Goal: Information Seeking & Learning: Learn about a topic

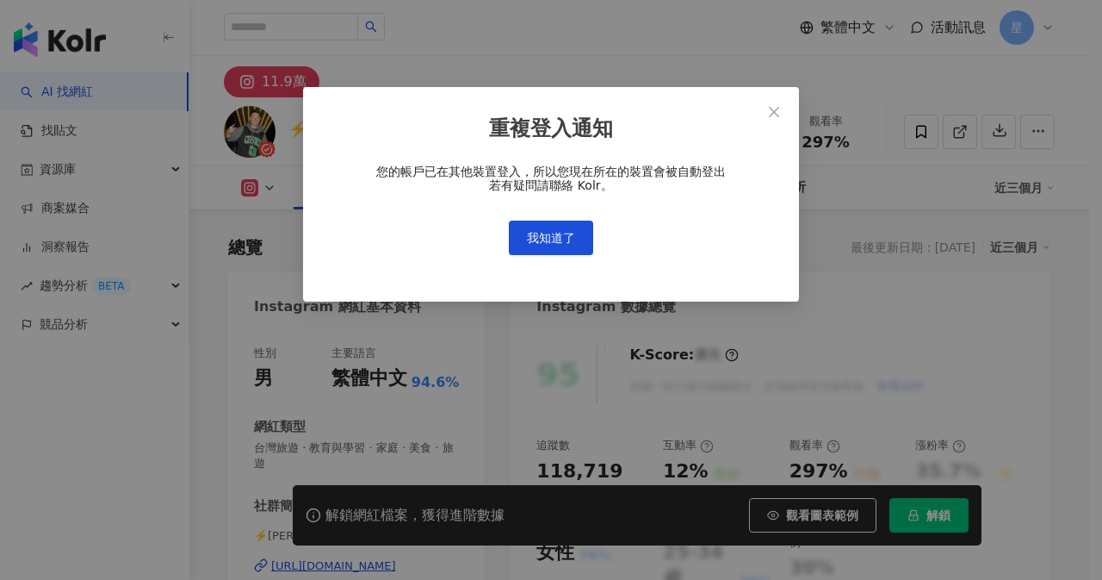
scroll to position [105, 0]
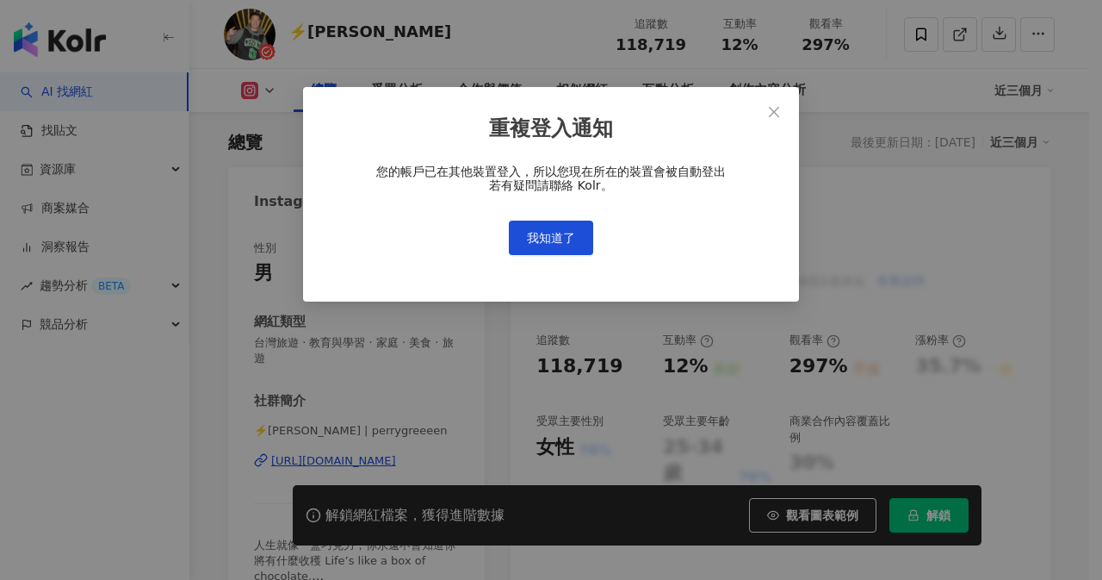
click at [554, 243] on span "我知道了" at bounding box center [551, 238] width 48 height 14
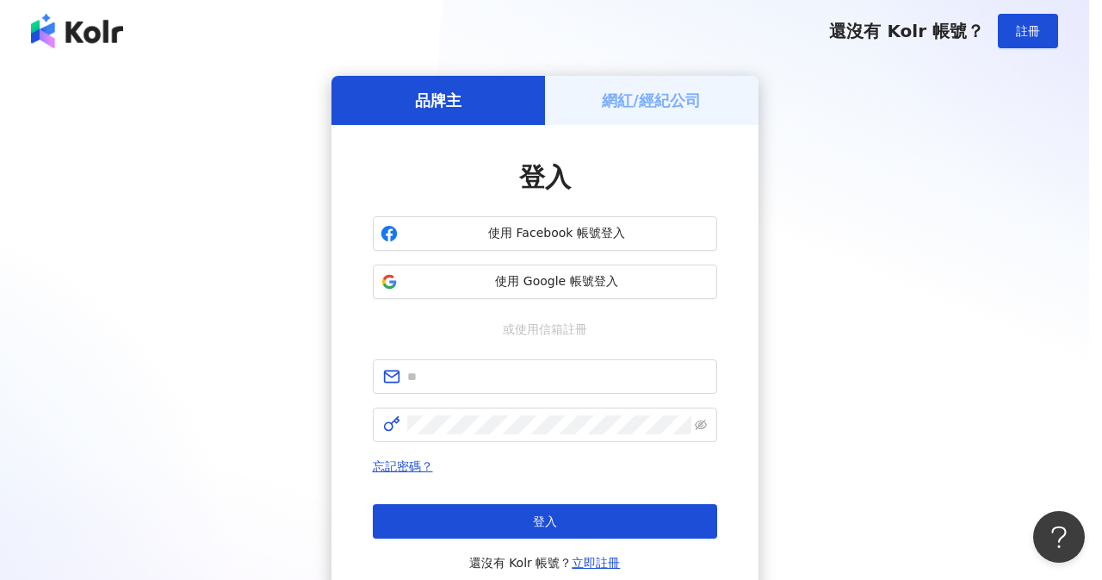
click at [565, 229] on div "重複登入通知 您的帳戶已在其他裝置登入，所以您現在所在的裝置會被自動登出 若有疑問請聯絡 Kolr。 我知道了" at bounding box center [551, 290] width 1102 height 580
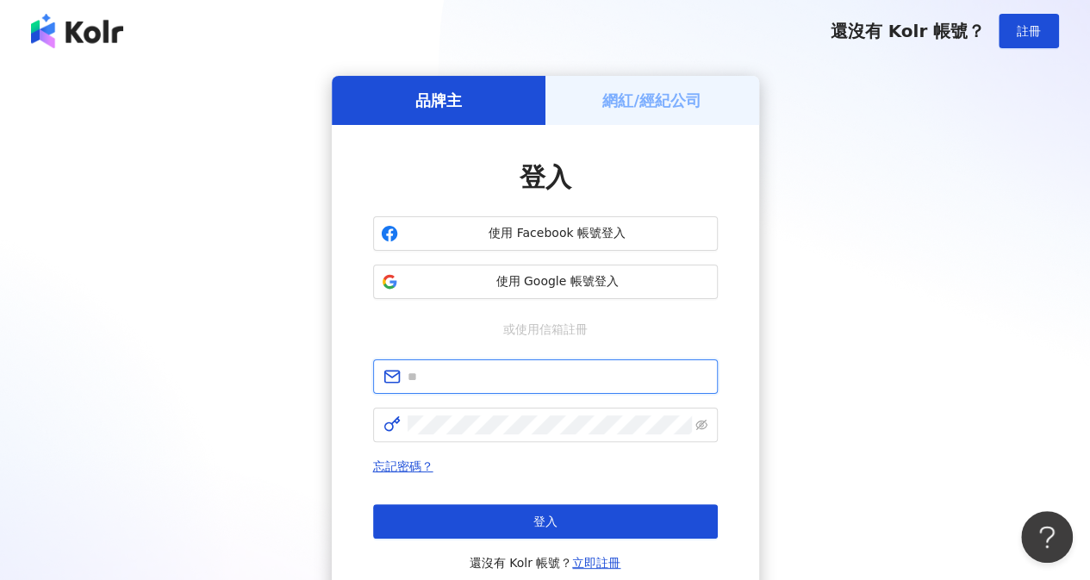
type input "**********"
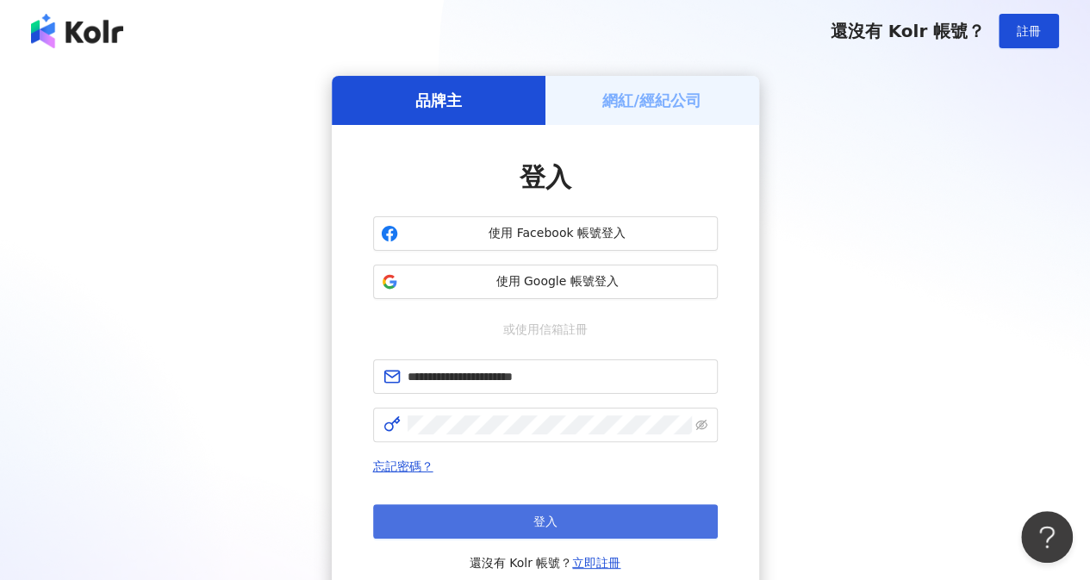
click at [467, 518] on button "登入" at bounding box center [545, 521] width 345 height 34
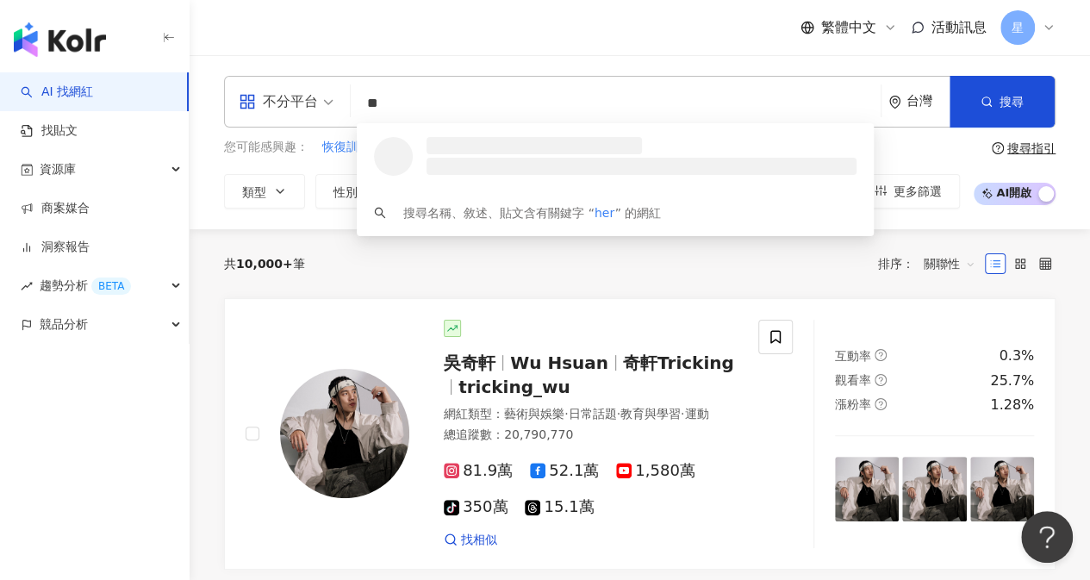
type input "*"
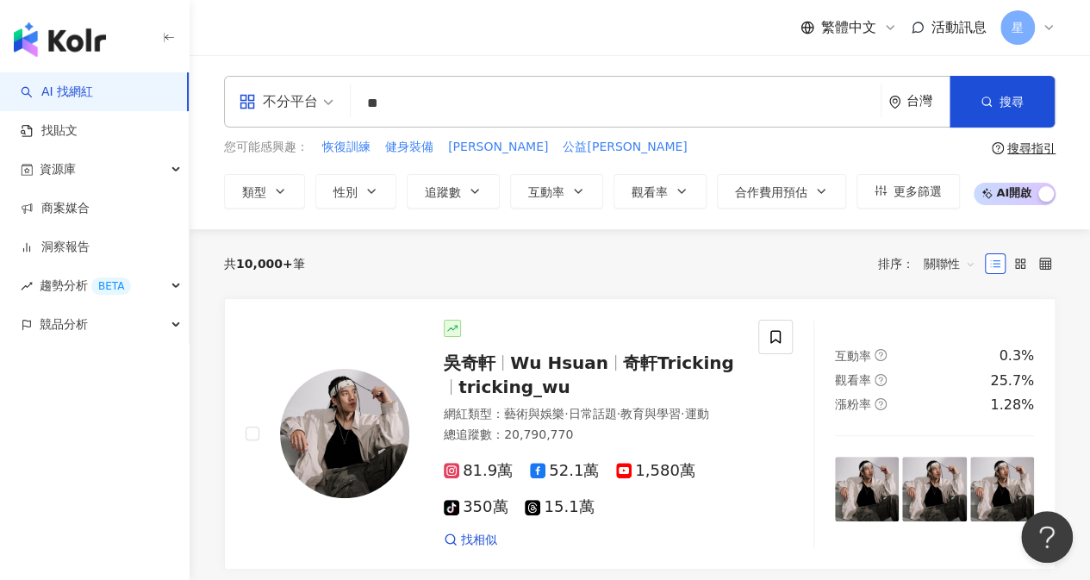
type input "**"
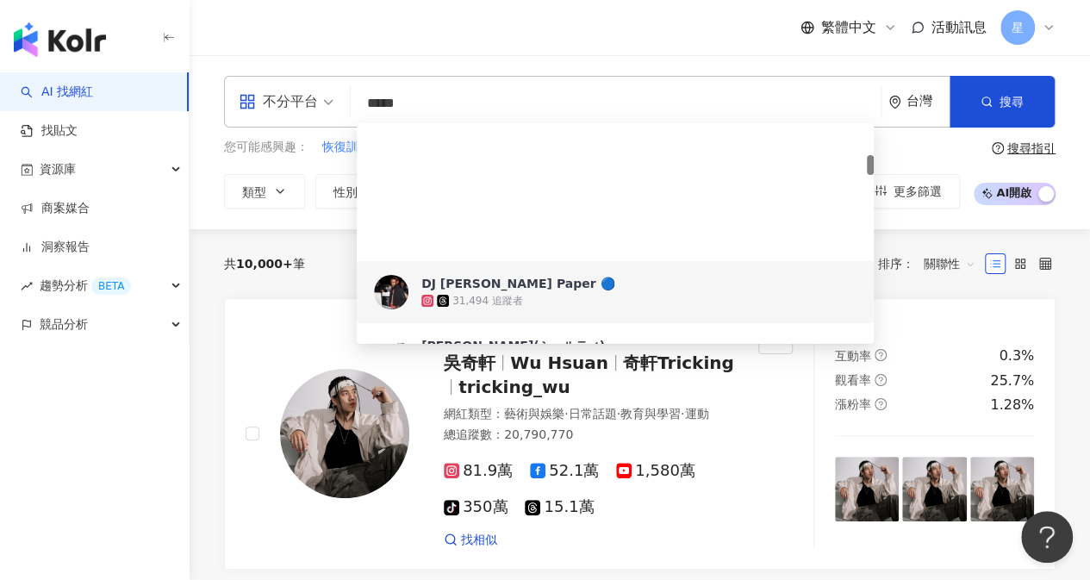
scroll to position [345, 0]
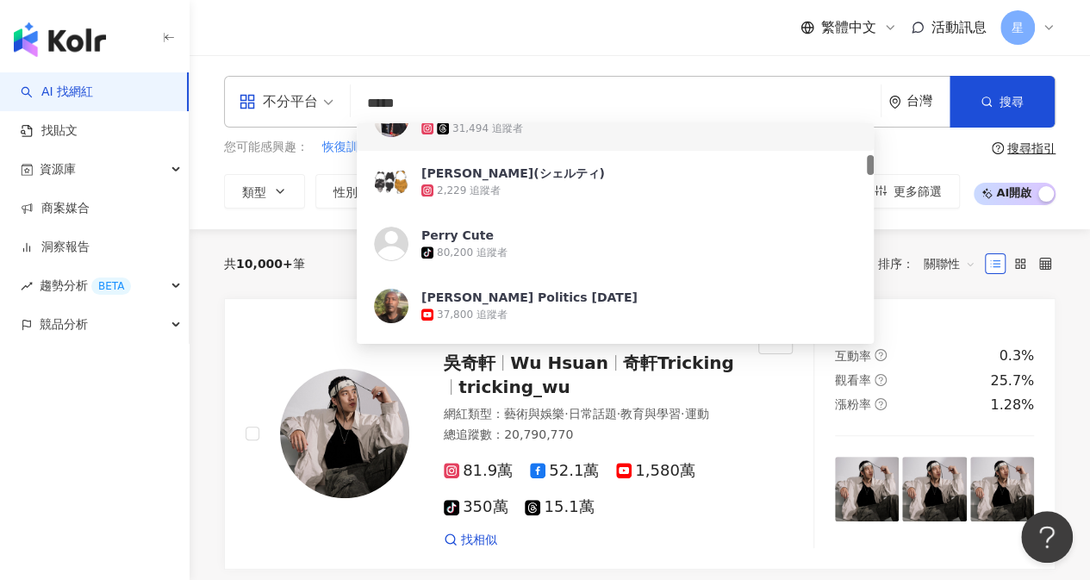
click at [476, 104] on input "*****" at bounding box center [615, 103] width 516 height 33
type input "*******"
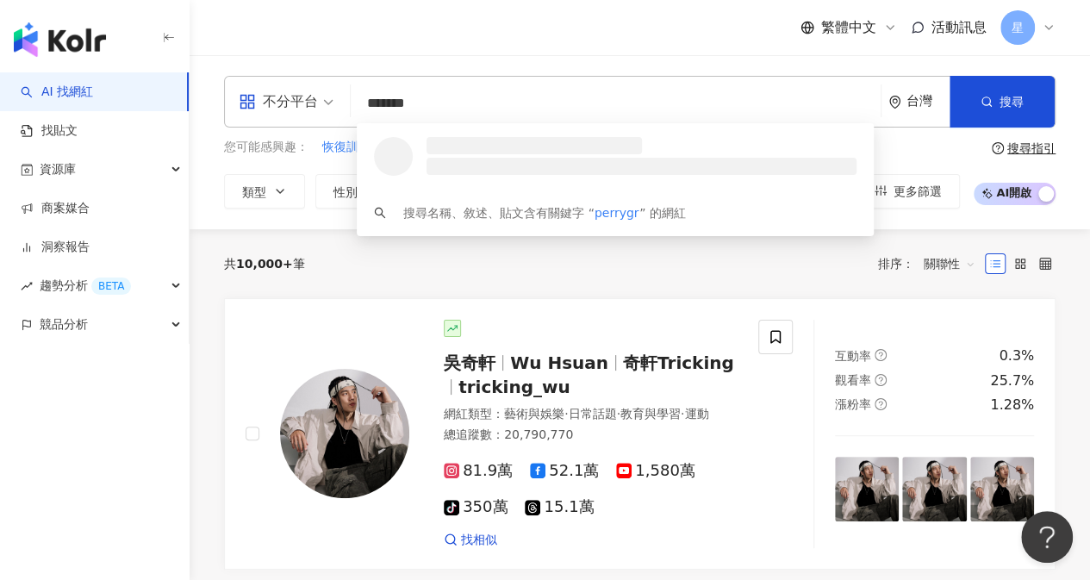
scroll to position [0, 0]
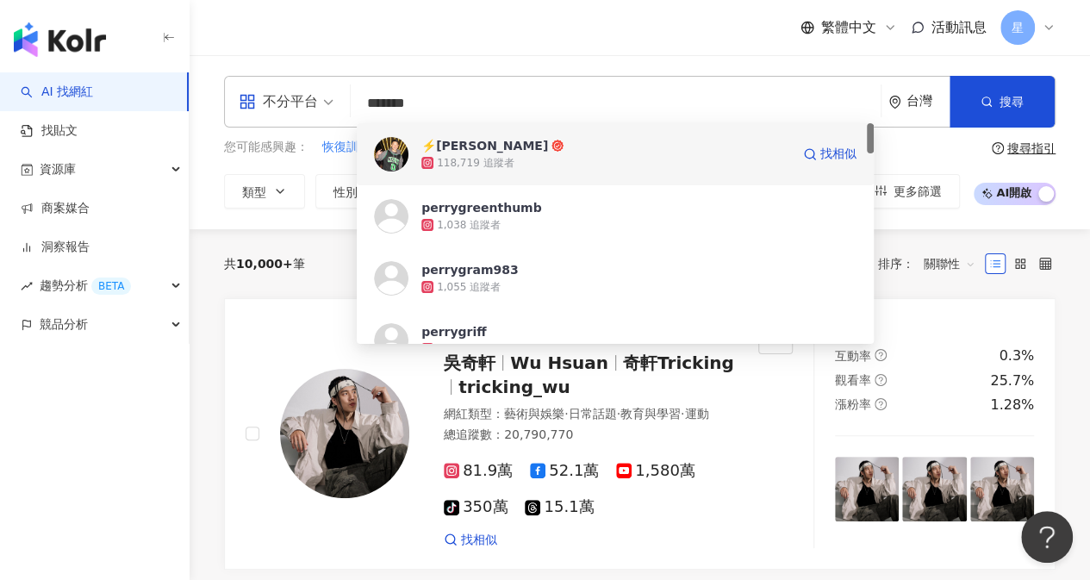
click at [433, 144] on div "⚡️派瑞 Perry Green" at bounding box center [484, 145] width 127 height 17
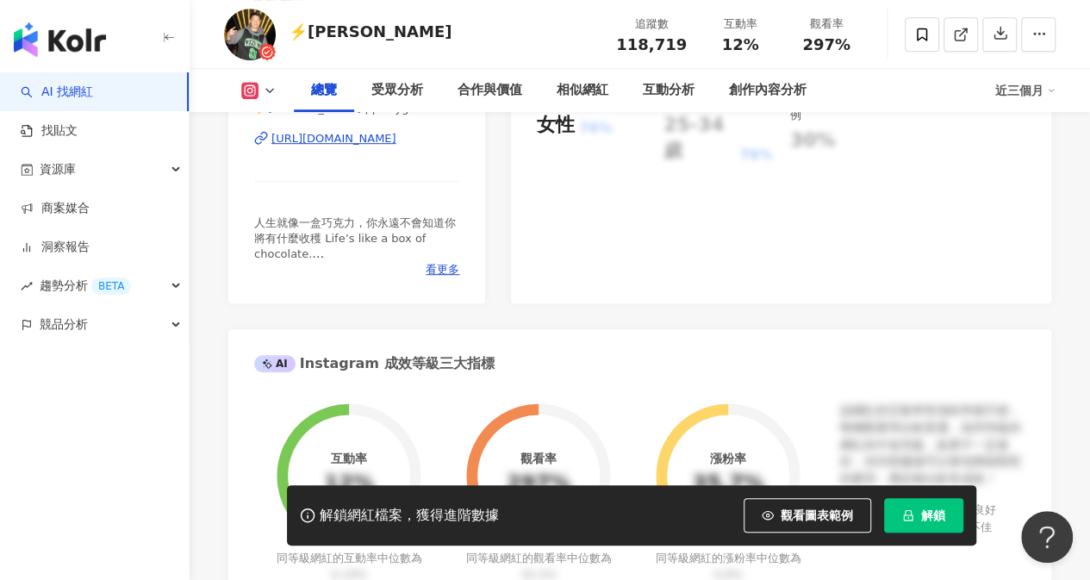
scroll to position [431, 0]
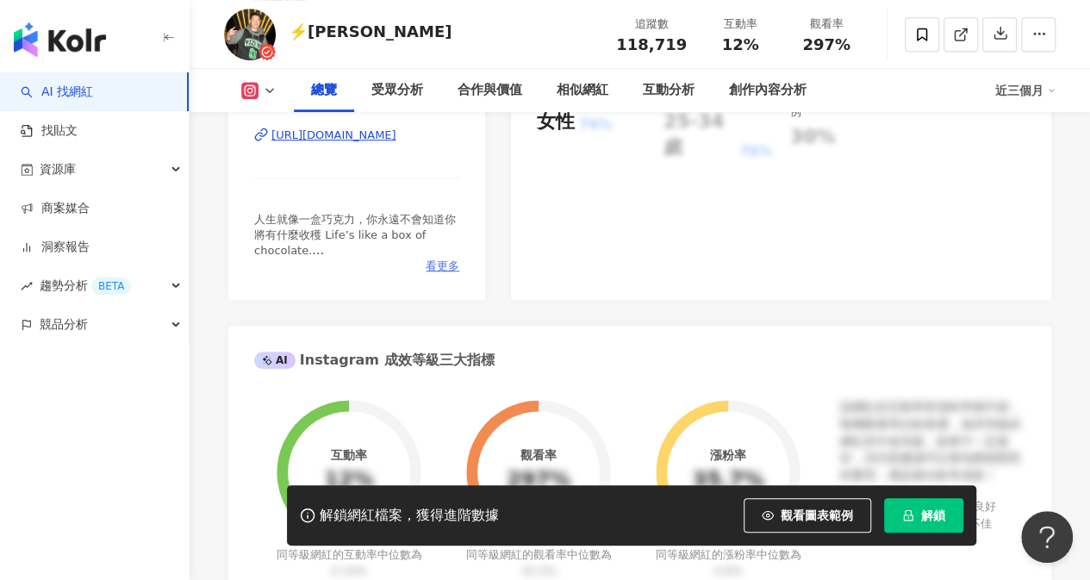
click at [448, 258] on span "看更多" at bounding box center [442, 266] width 34 height 16
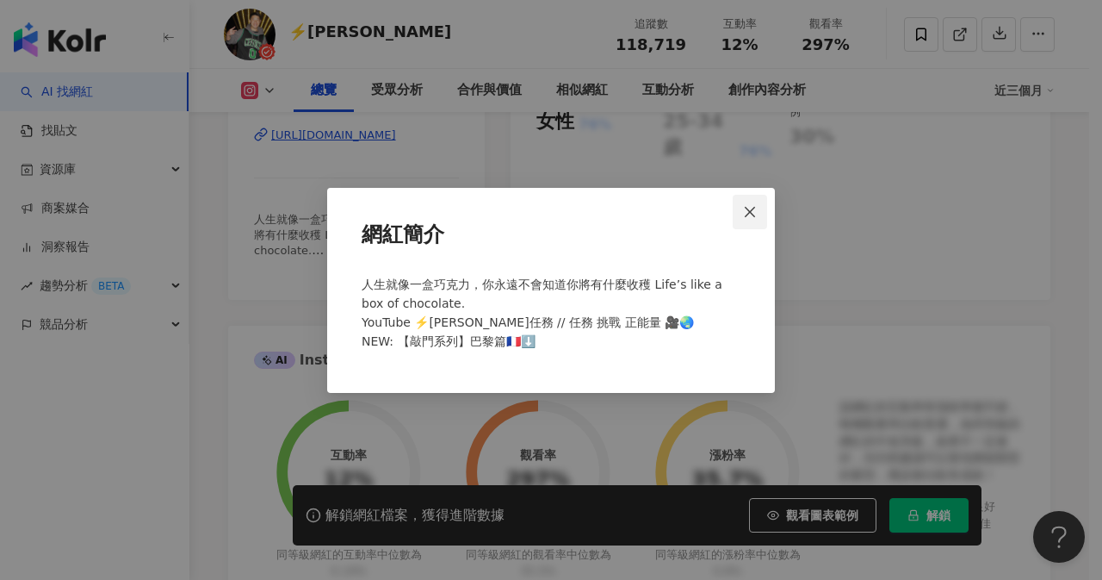
click at [755, 214] on icon "close" at bounding box center [750, 212] width 14 height 14
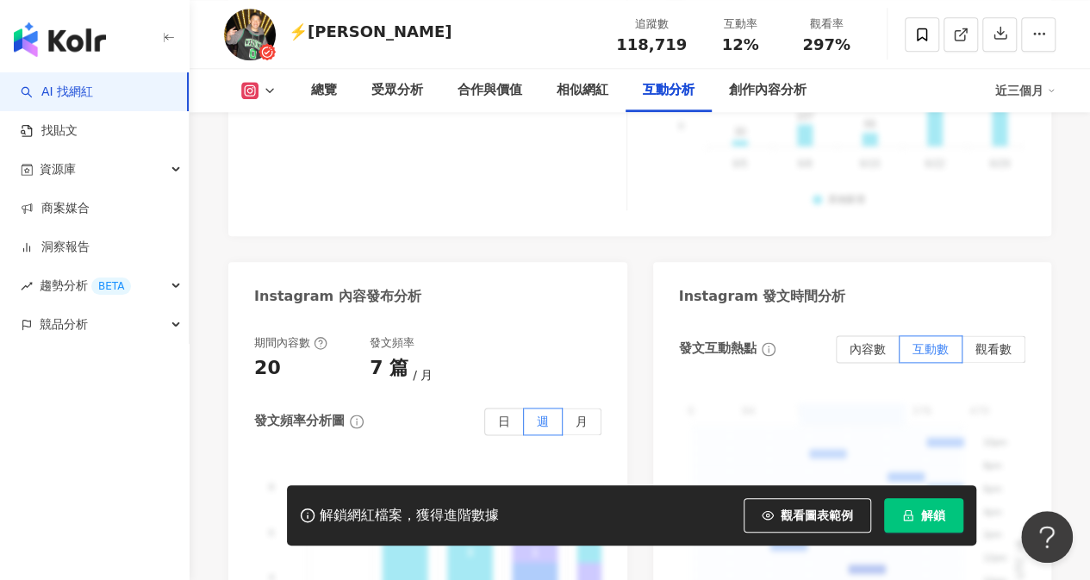
scroll to position [4133, 0]
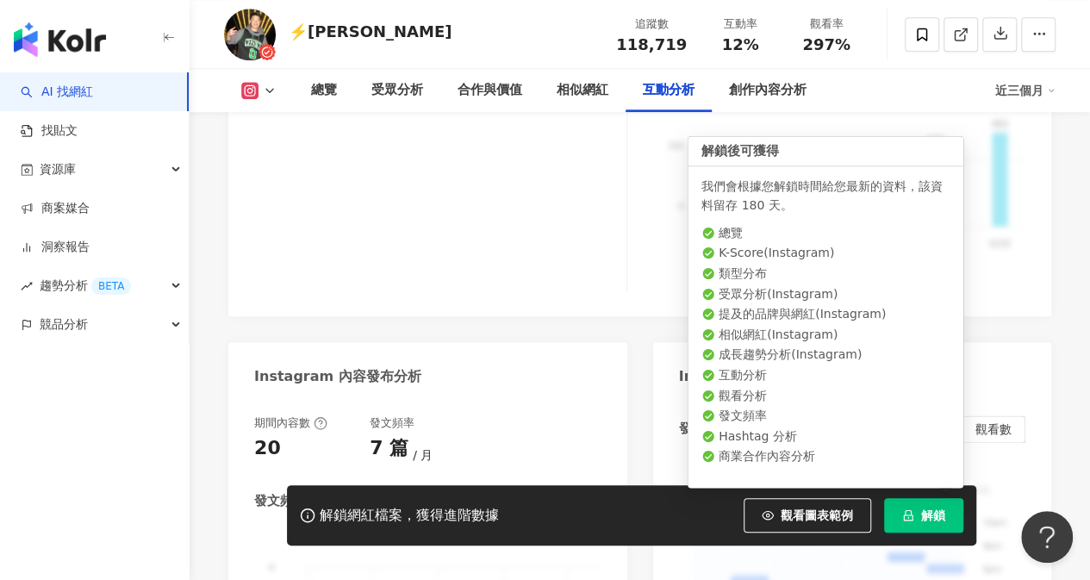
click at [915, 514] on button "解鎖" at bounding box center [923, 515] width 79 height 34
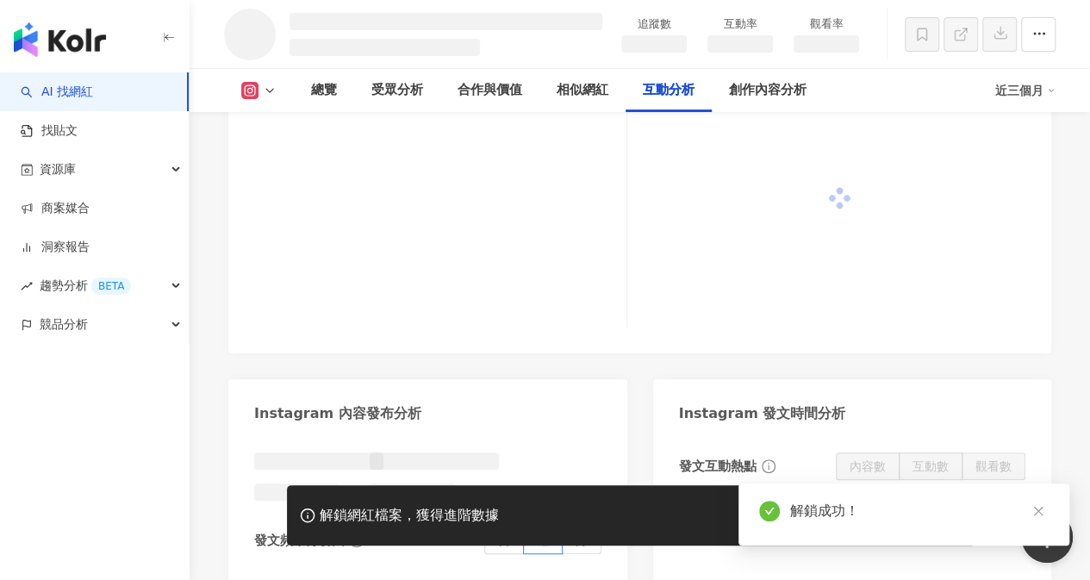
scroll to position [3587, 0]
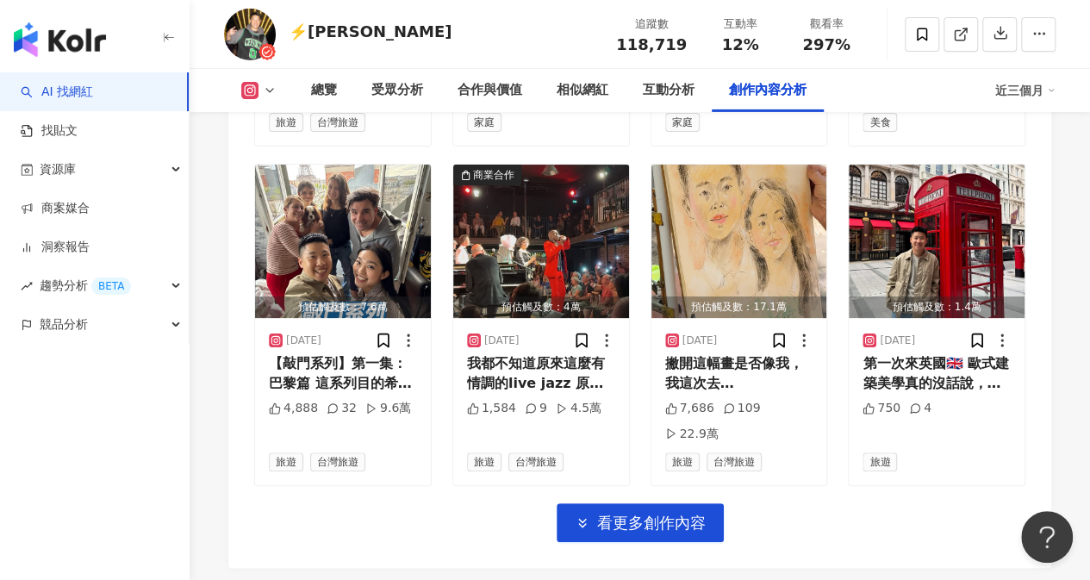
scroll to position [6241, 0]
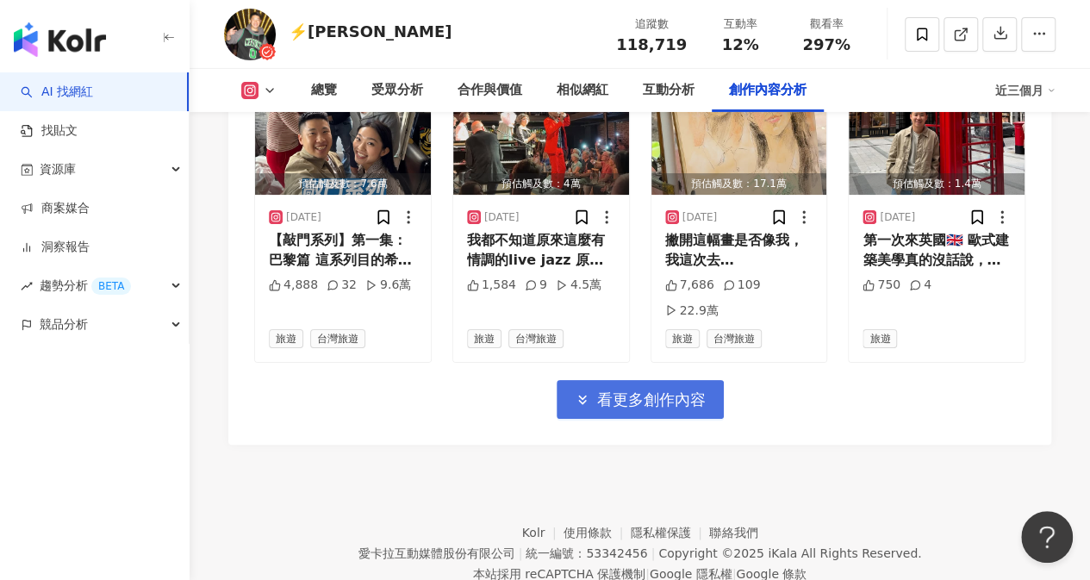
click at [677, 390] on span "看更多創作內容" at bounding box center [651, 399] width 109 height 19
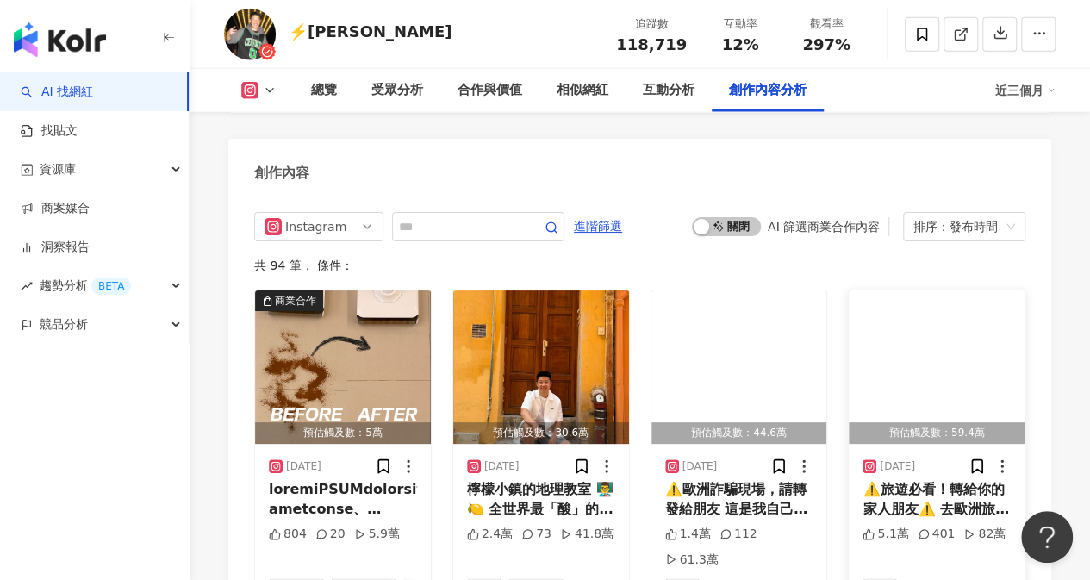
scroll to position [5208, 0]
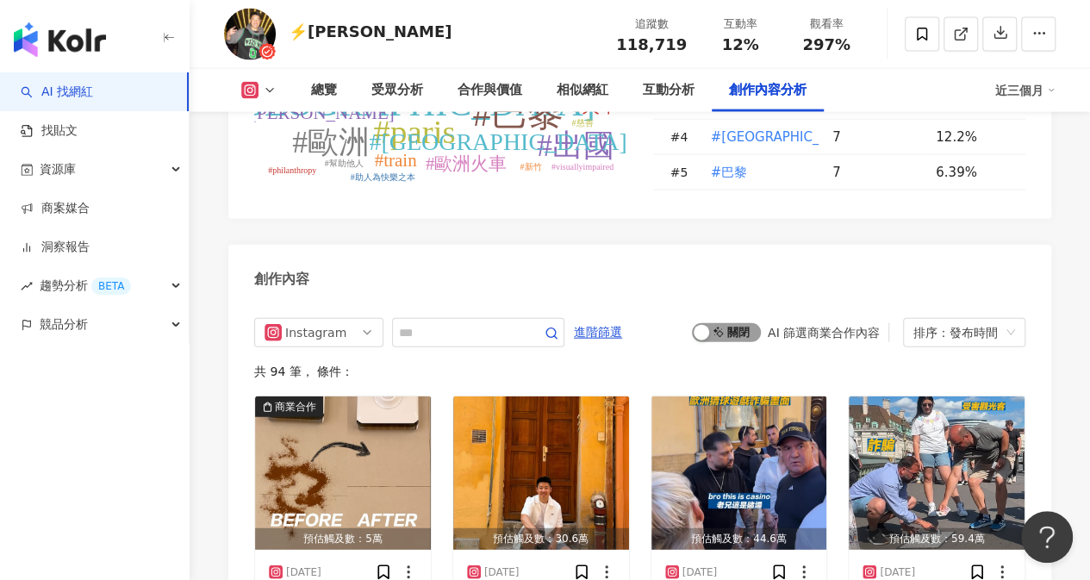
click at [747, 323] on span "啟動 關閉" at bounding box center [726, 332] width 69 height 19
click at [698, 396] on img "button" at bounding box center [739, 472] width 176 height 153
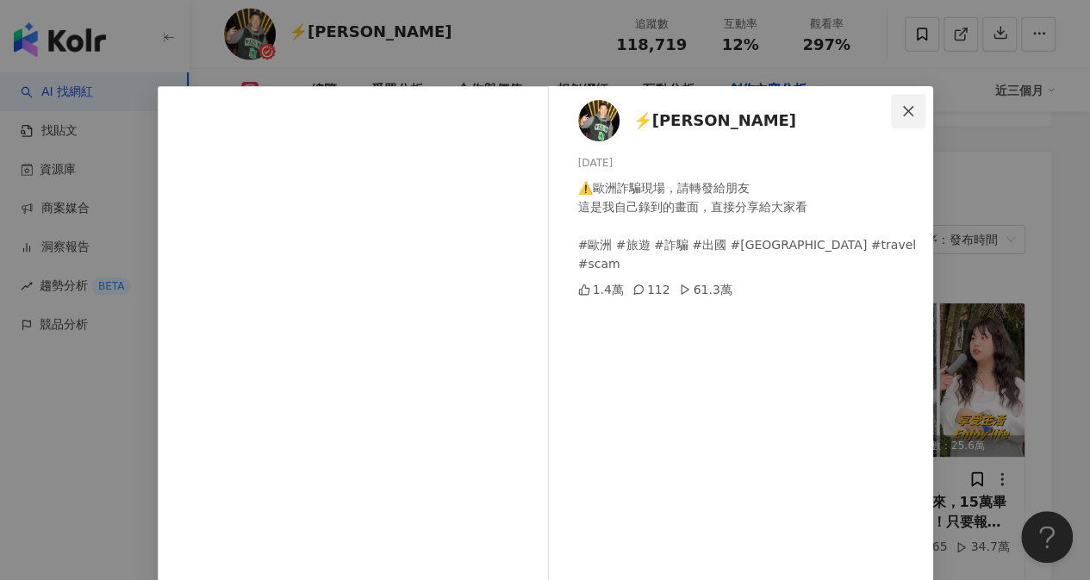
click at [909, 108] on span "Close" at bounding box center [908, 111] width 34 height 14
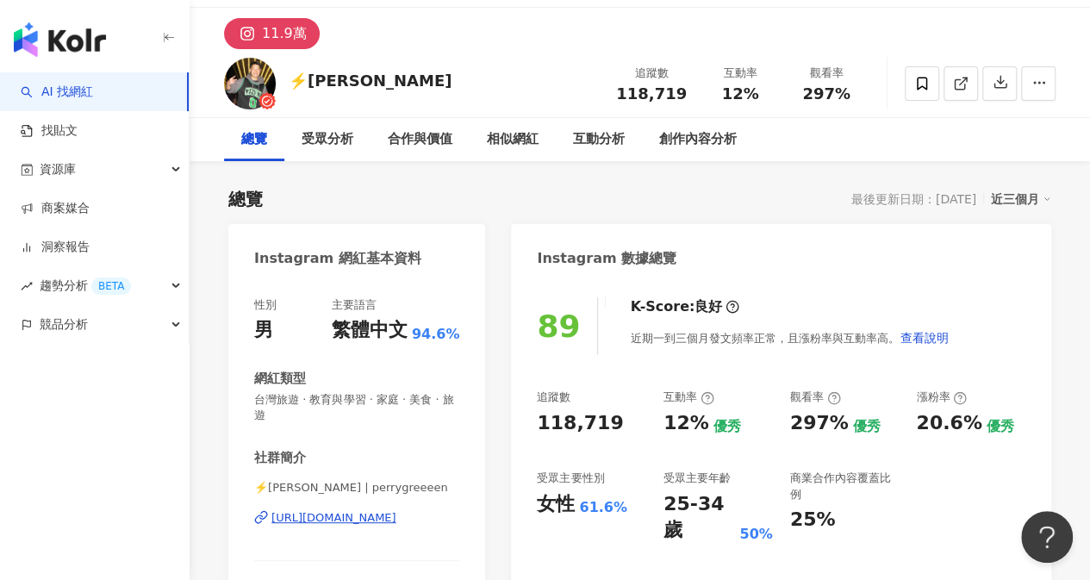
scroll to position [86, 0]
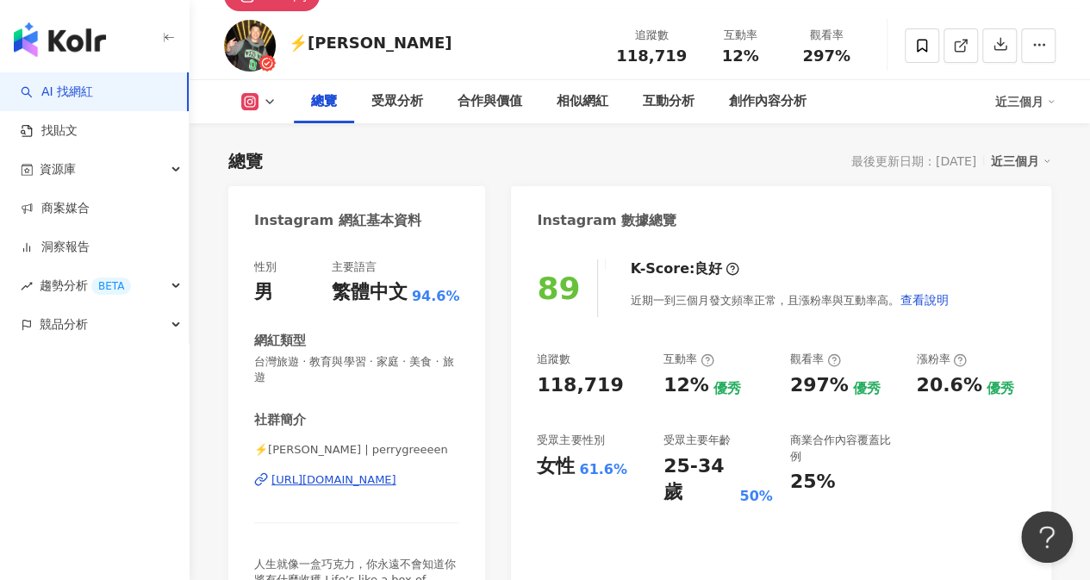
scroll to position [86, 0]
drag, startPoint x: 313, startPoint y: 42, endPoint x: 431, endPoint y: 39, distance: 118.1
click at [431, 39] on div "⚡️派瑞 Perry Green" at bounding box center [370, 43] width 163 height 22
copy div "派瑞 Perry Green"
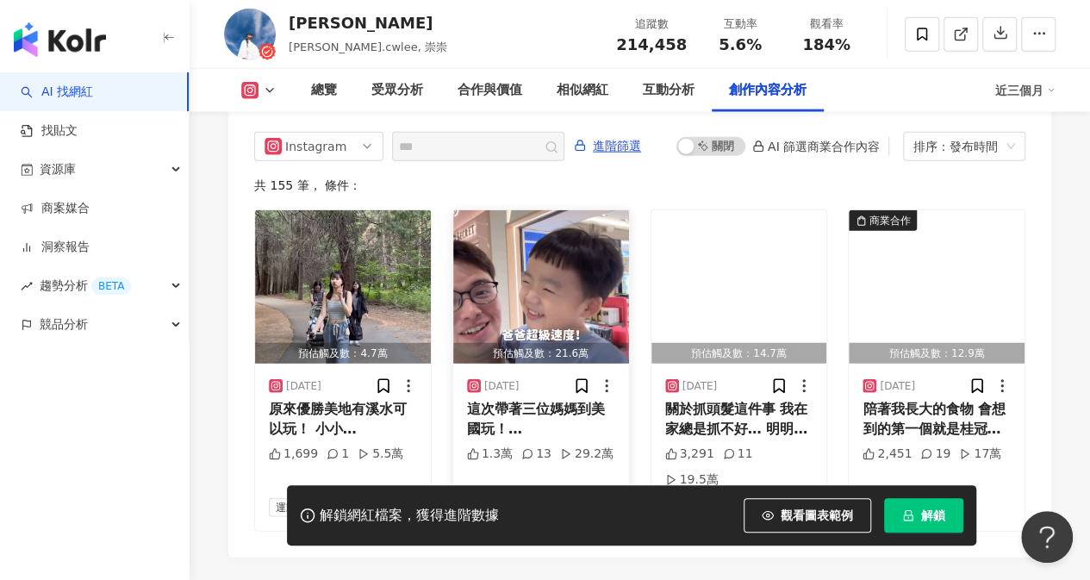
scroll to position [5262, 0]
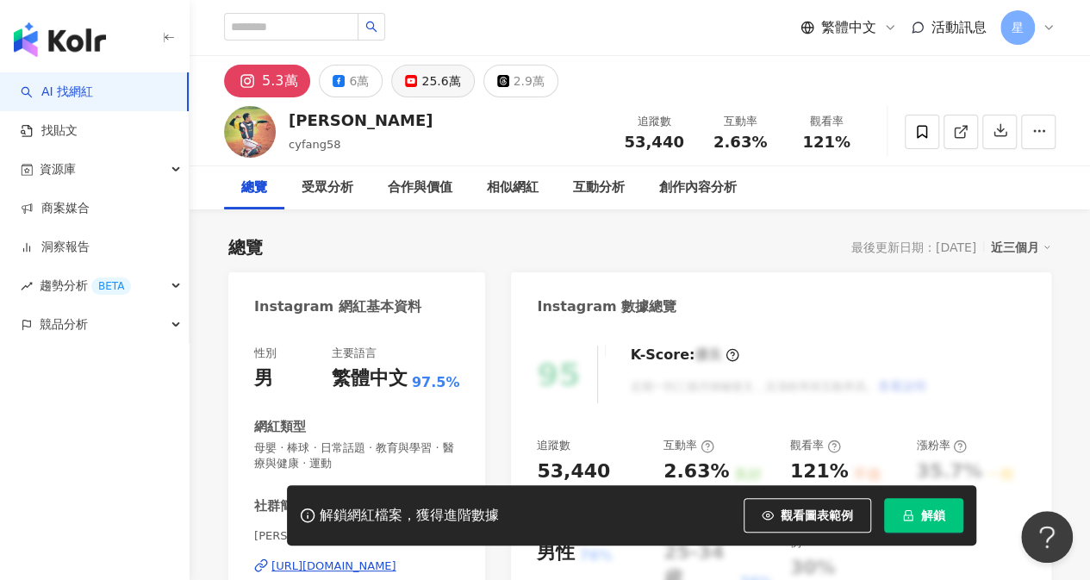
click at [440, 80] on div "25.6萬" at bounding box center [440, 81] width 39 height 24
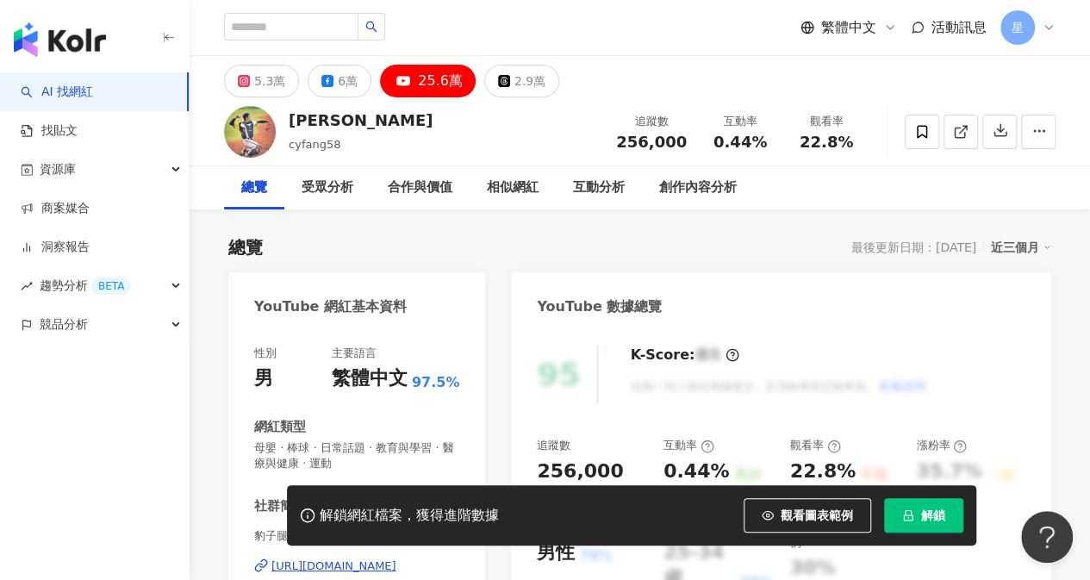
click at [1039, 28] on div "星" at bounding box center [1027, 27] width 55 height 34
click at [875, 48] on link "團隊成員管理" at bounding box center [875, 48] width 0 height 0
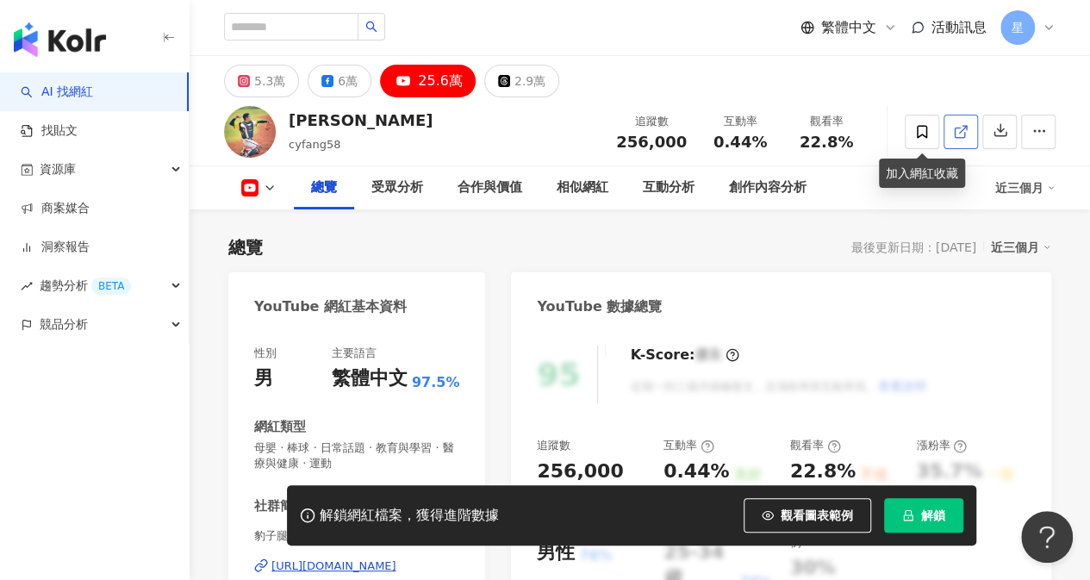
click at [956, 128] on icon at bounding box center [961, 132] width 16 height 16
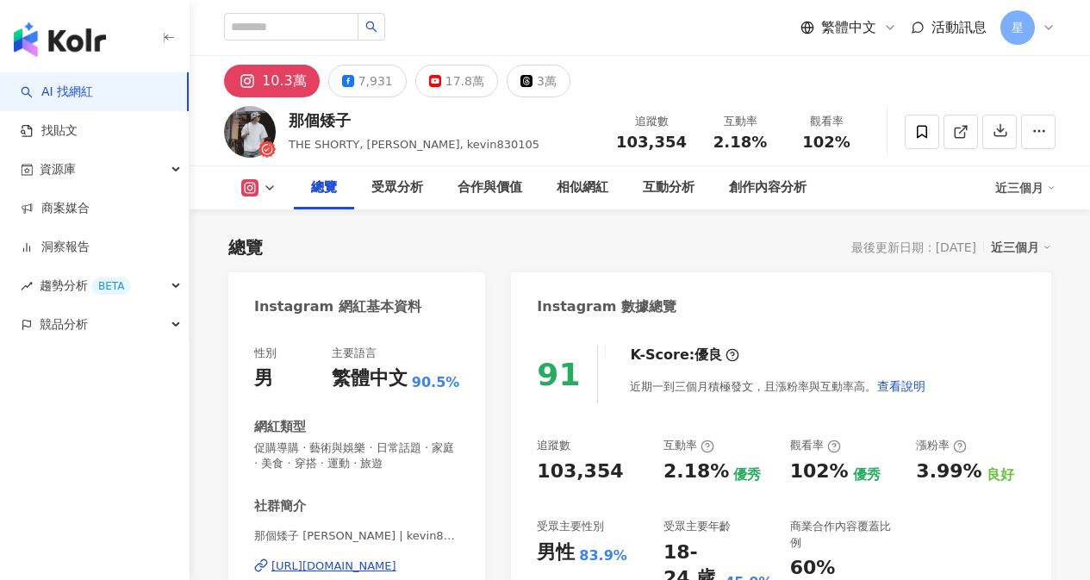
scroll to position [172, 0]
